Goal: Navigation & Orientation: Find specific page/section

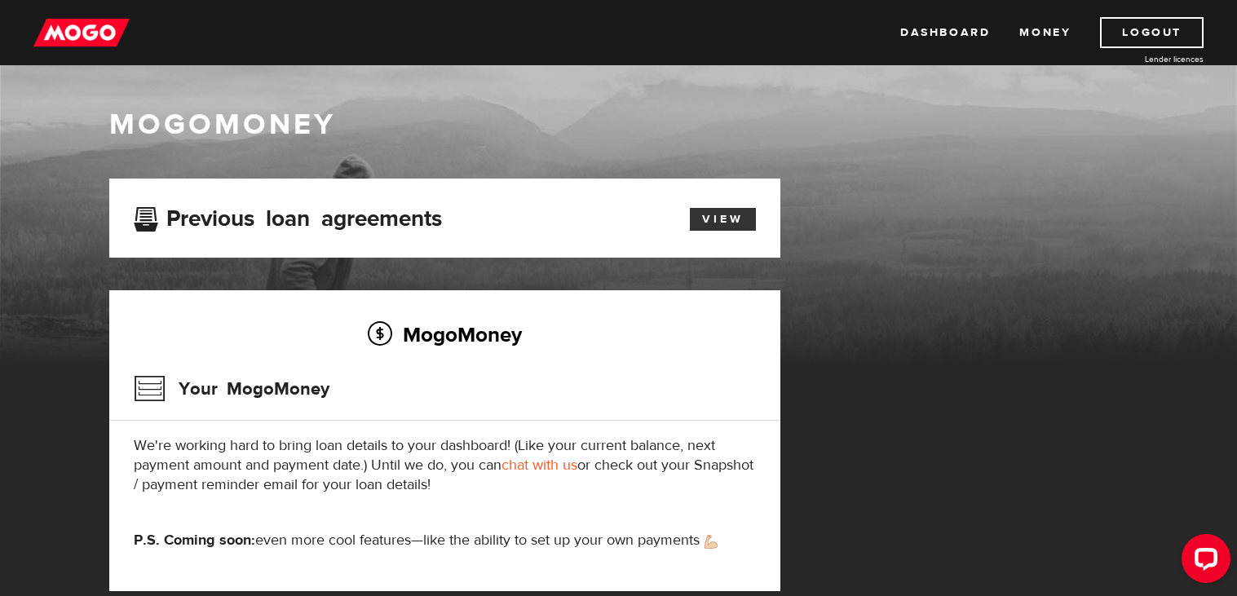
click at [702, 218] on link "View" at bounding box center [723, 219] width 66 height 23
click at [94, 41] on img at bounding box center [81, 32] width 96 height 31
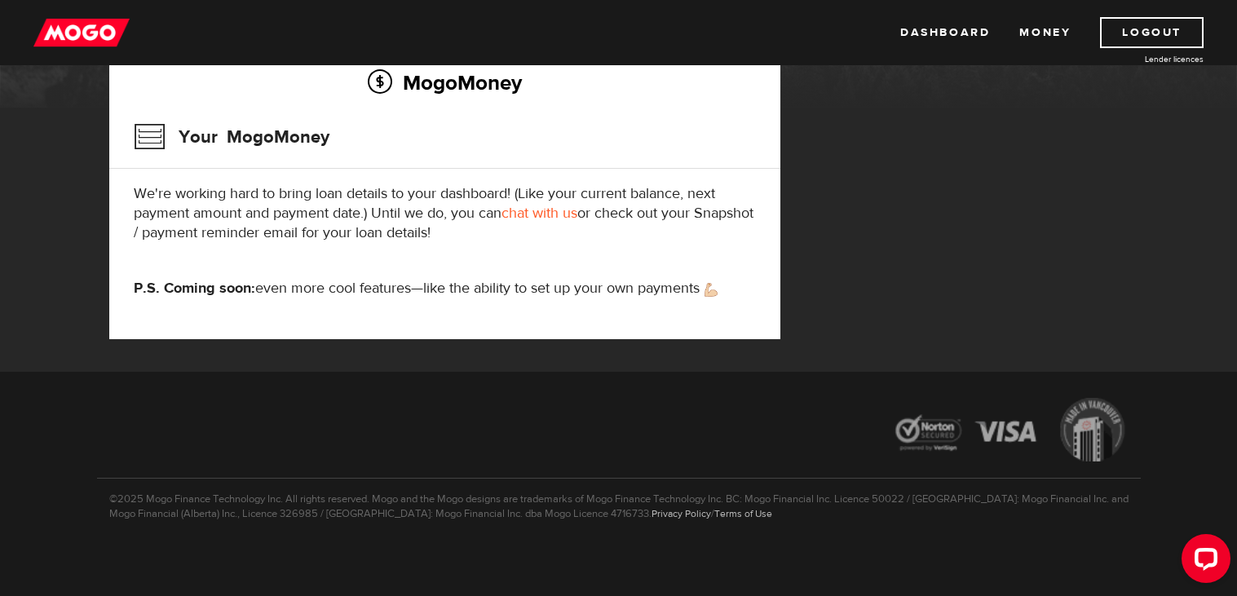
scroll to position [254, 0]
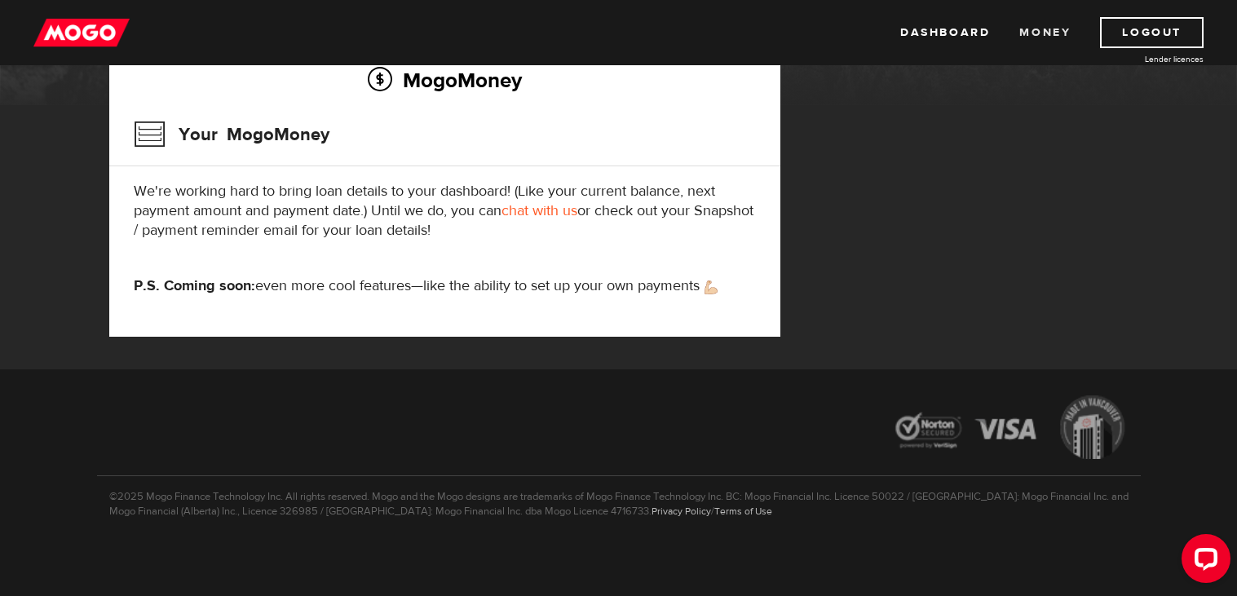
click at [1040, 27] on link "Money" at bounding box center [1044, 32] width 51 height 31
